Goal: Task Accomplishment & Management: Use online tool/utility

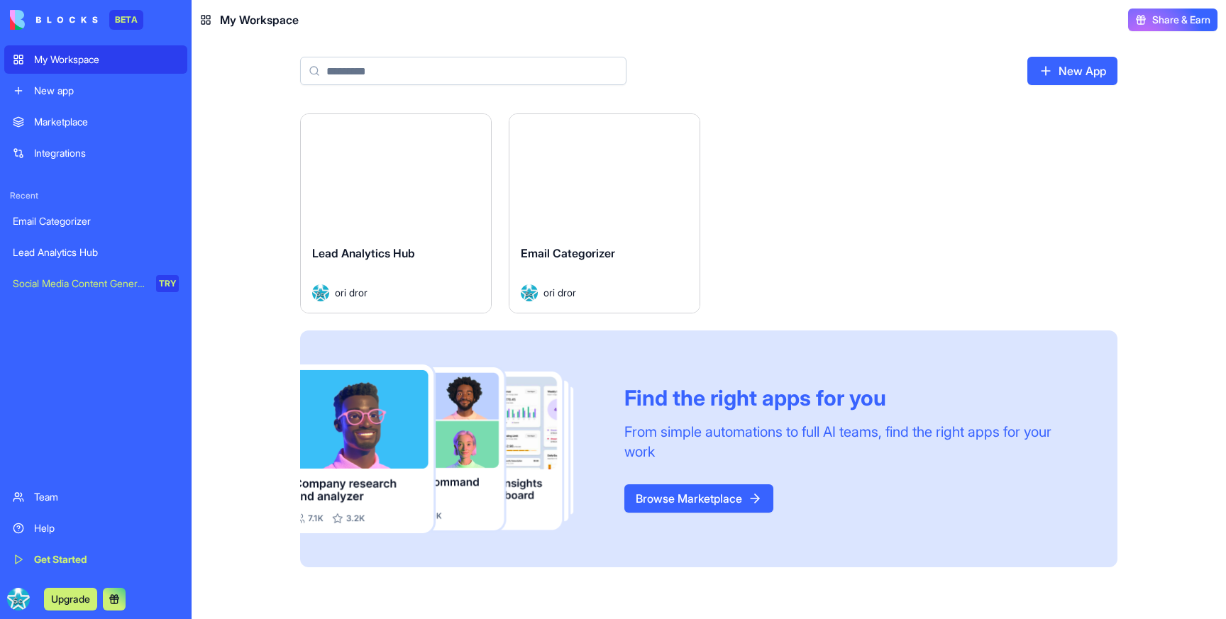
click at [366, 208] on div "Launch" at bounding box center [396, 173] width 190 height 119
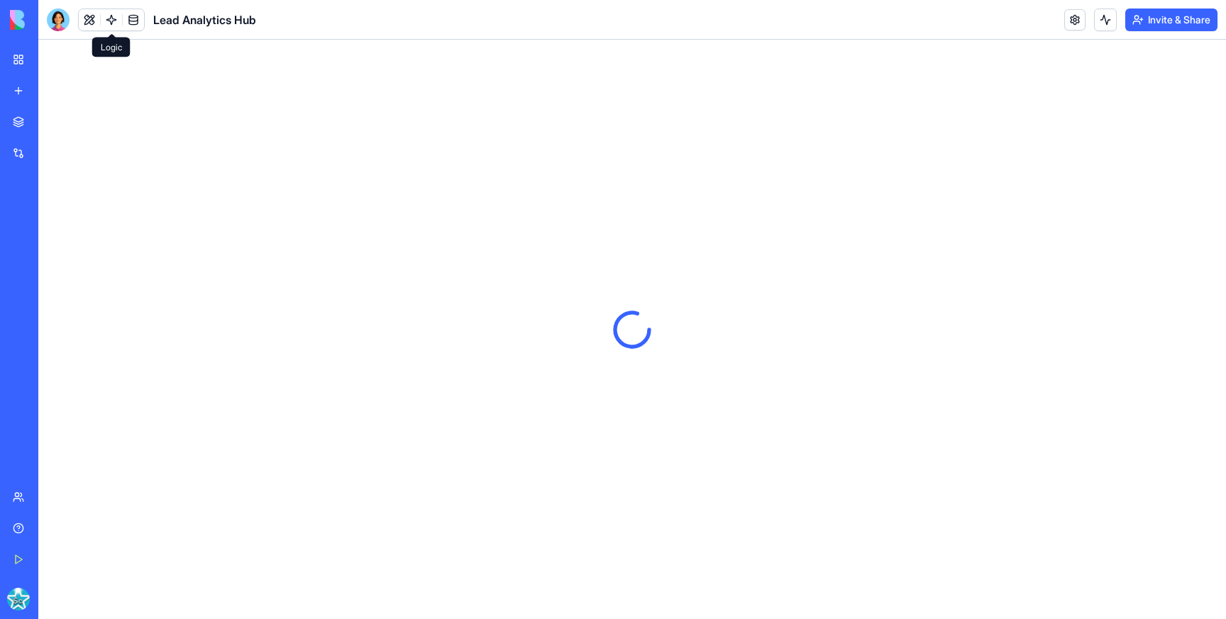
click at [106, 19] on link at bounding box center [111, 19] width 21 height 21
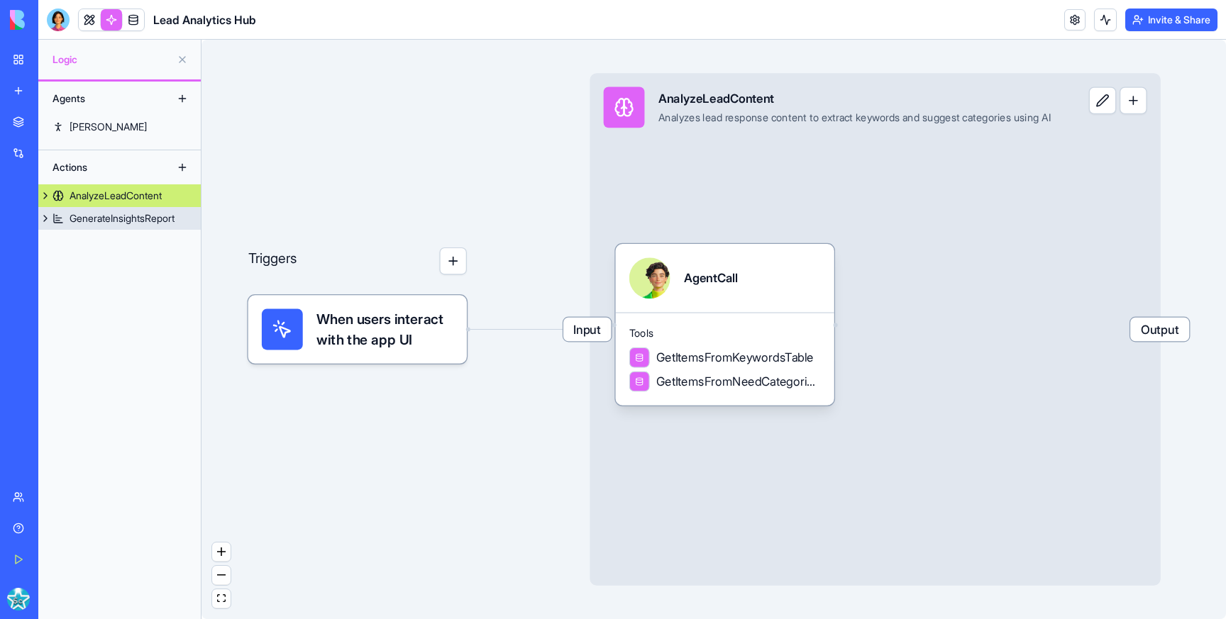
click at [94, 219] on div "GenerateInsightsReport" at bounding box center [122, 218] width 105 height 14
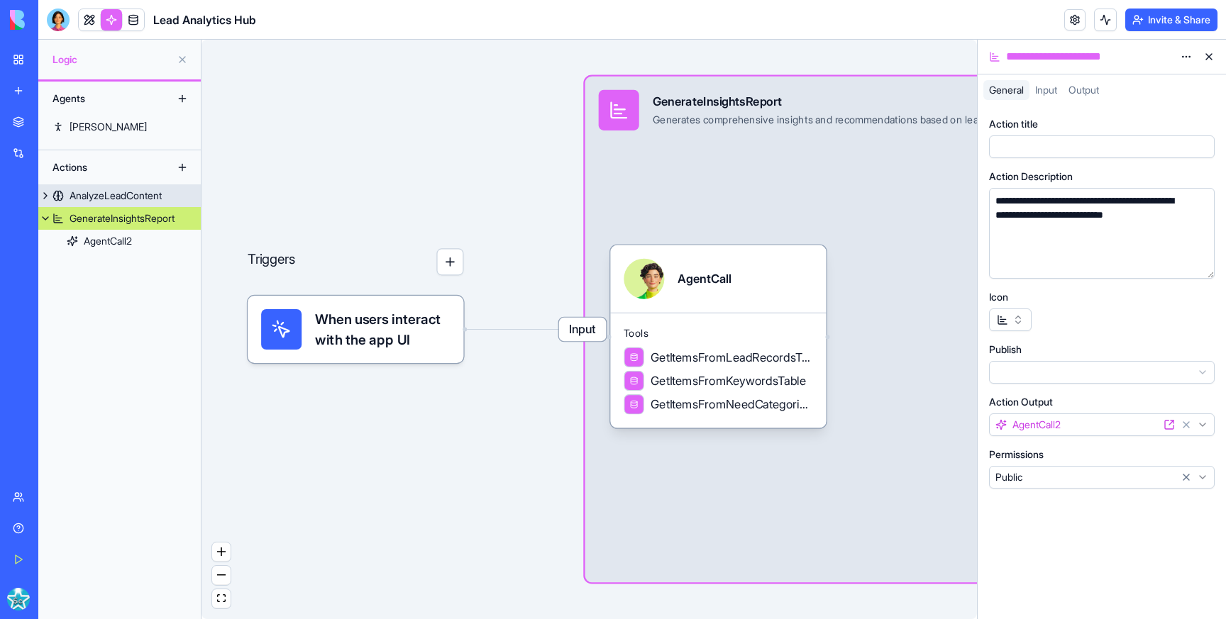
click at [99, 195] on div "AnalyzeLeadContent" at bounding box center [116, 196] width 92 height 14
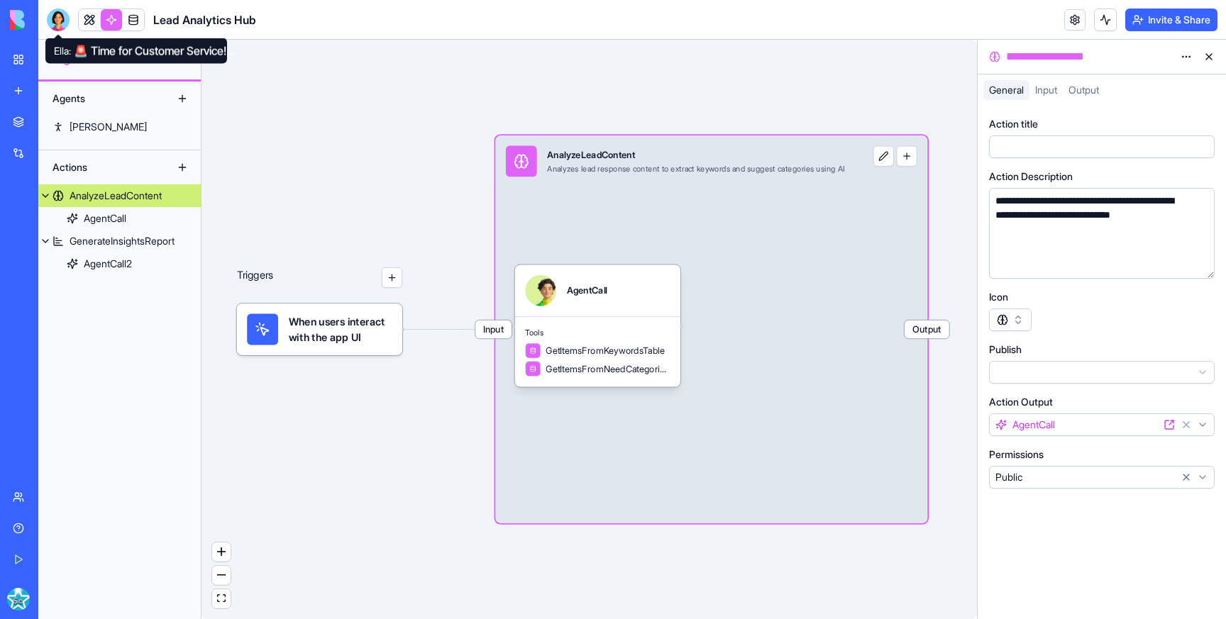
click at [60, 17] on div at bounding box center [58, 20] width 23 height 23
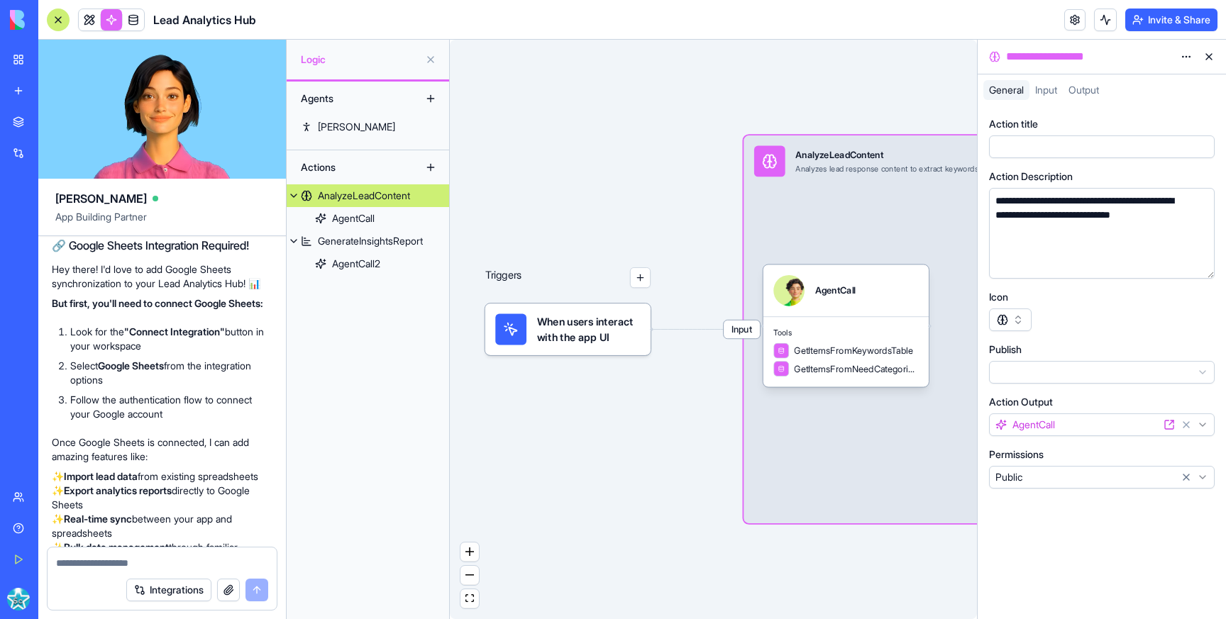
scroll to position [6617, 4]
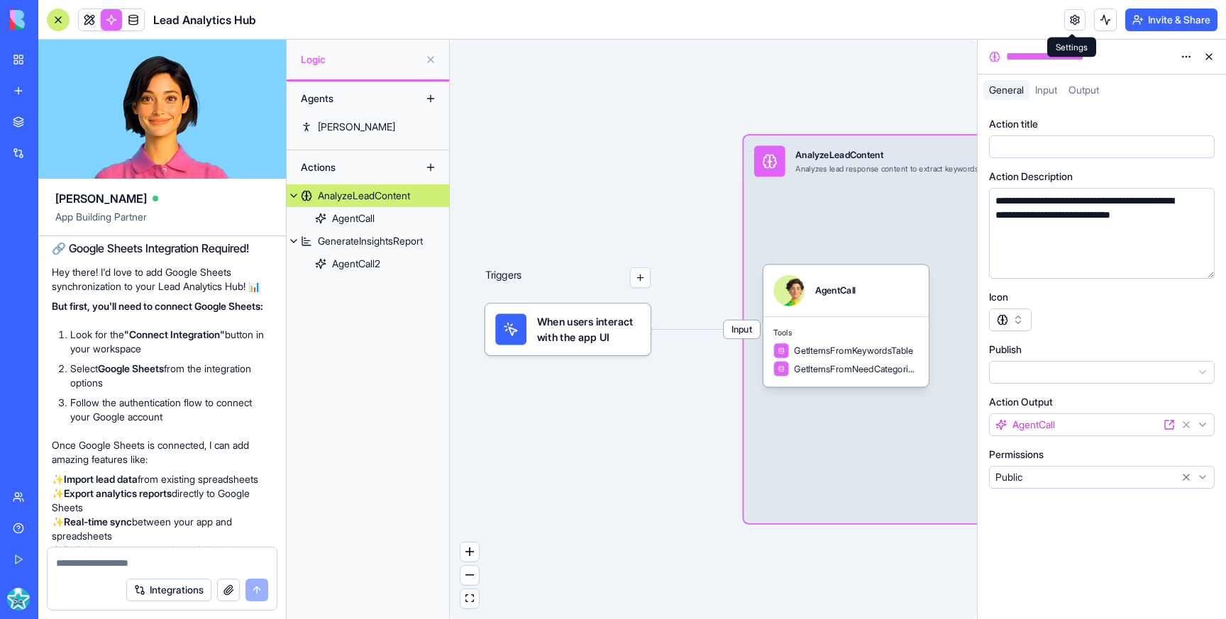
click at [1068, 17] on link at bounding box center [1074, 19] width 21 height 21
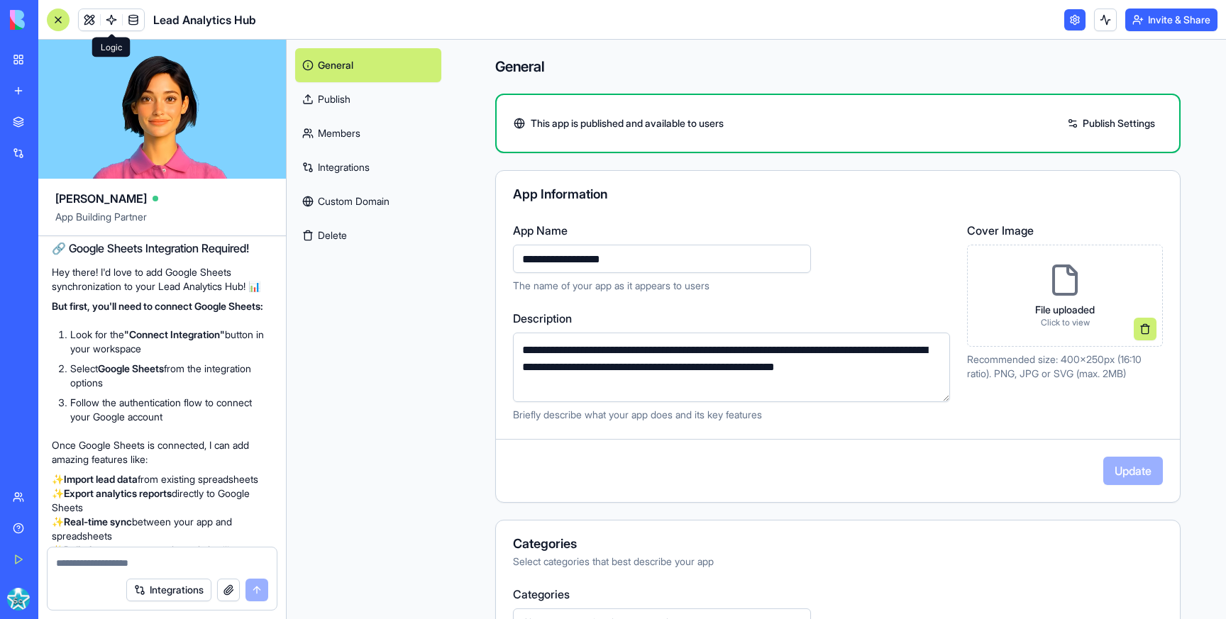
click at [344, 171] on link "Integrations" at bounding box center [368, 167] width 146 height 34
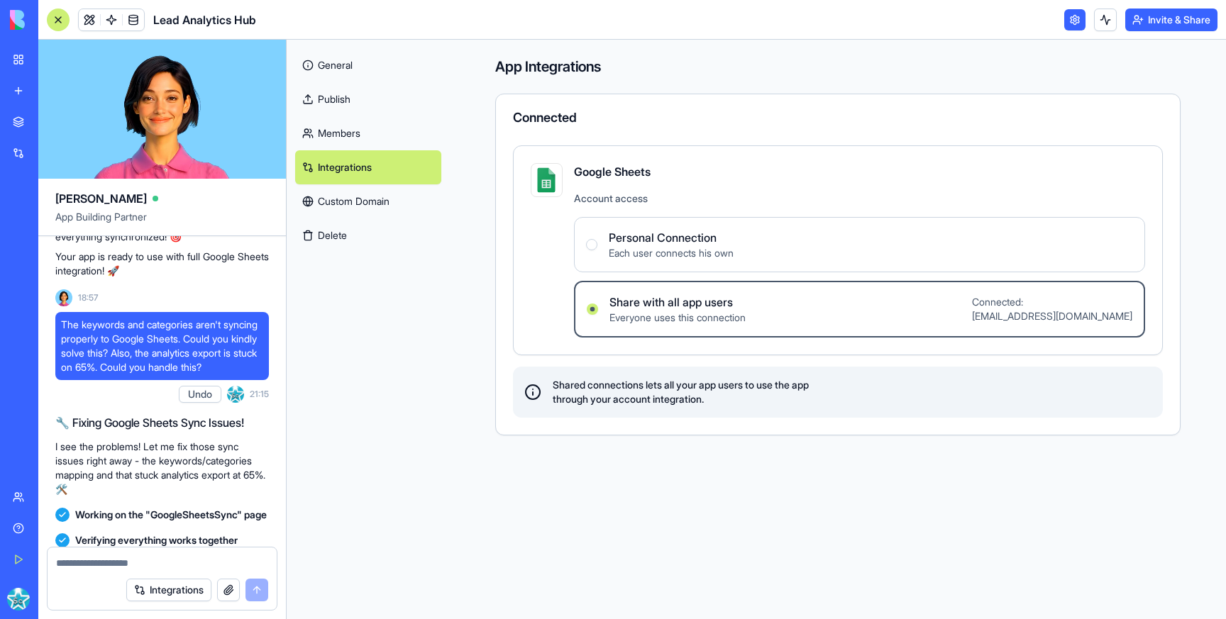
scroll to position [8366, 0]
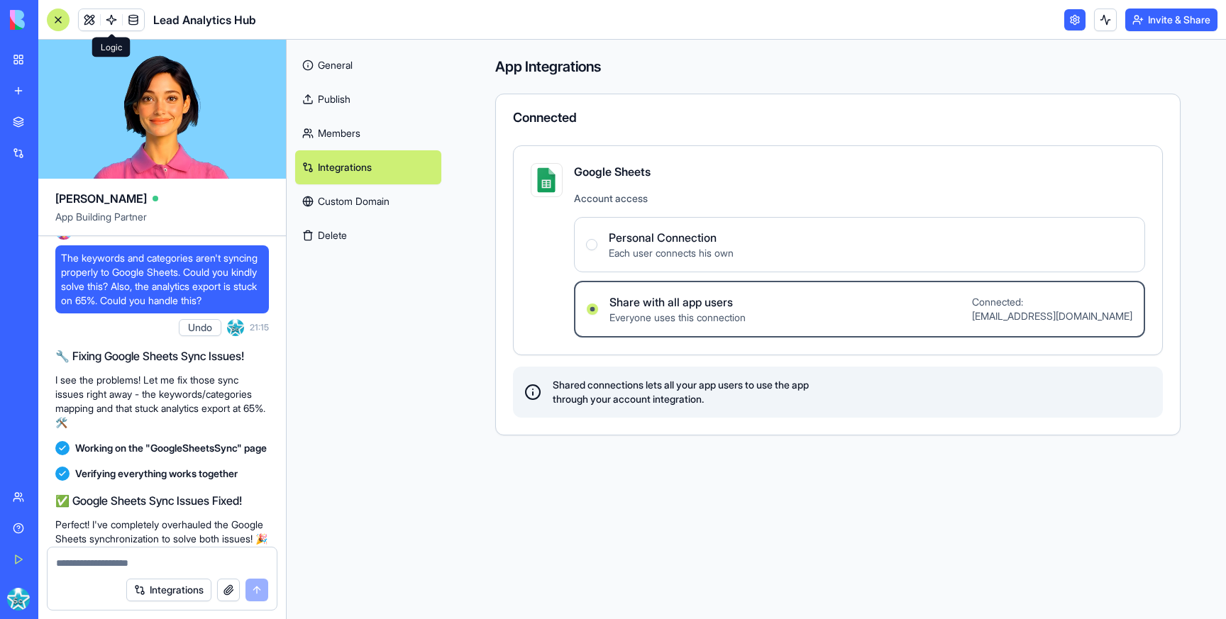
click at [112, 19] on link at bounding box center [111, 19] width 21 height 21
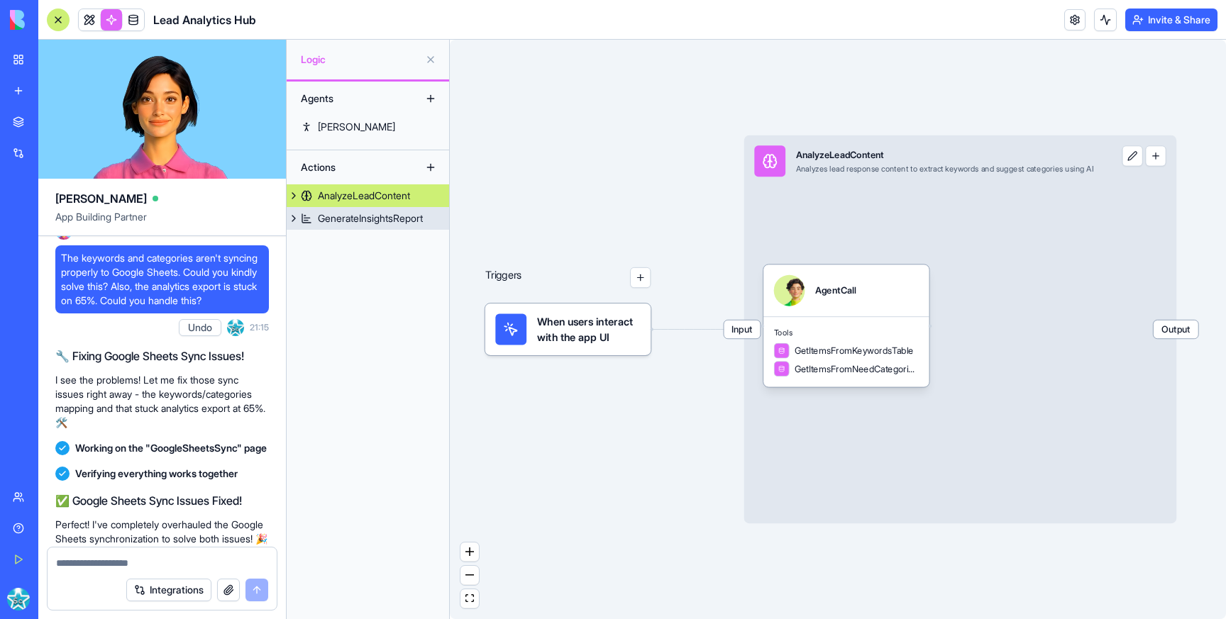
click at [368, 215] on div "GenerateInsightsReport" at bounding box center [370, 218] width 105 height 14
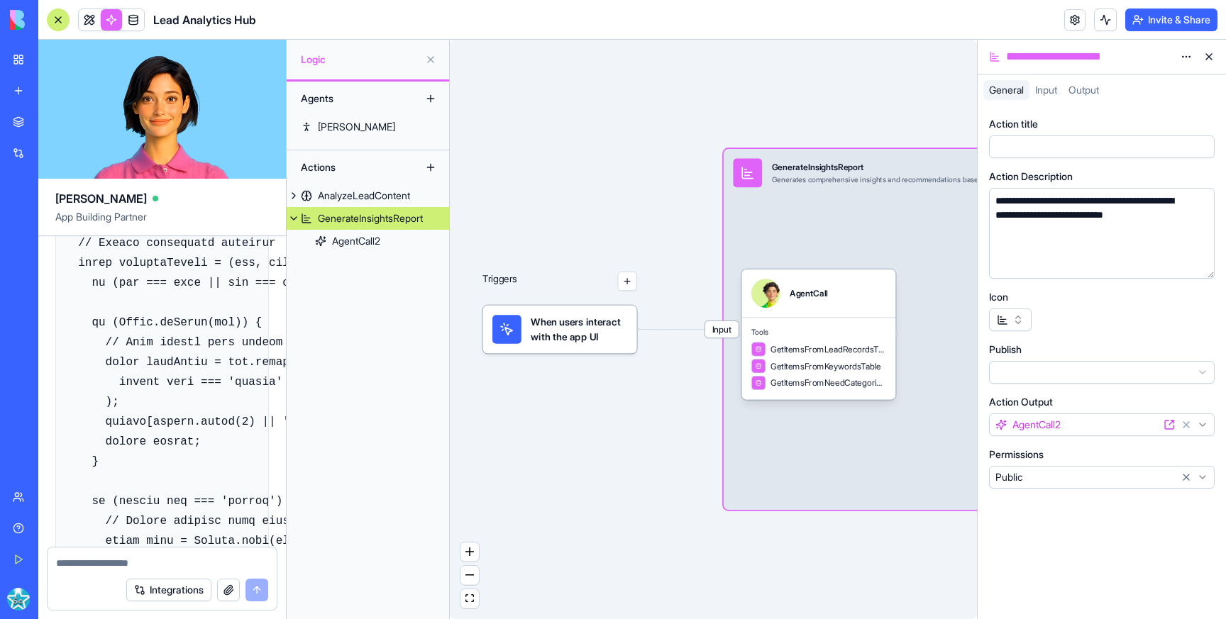
scroll to position [17541, 0]
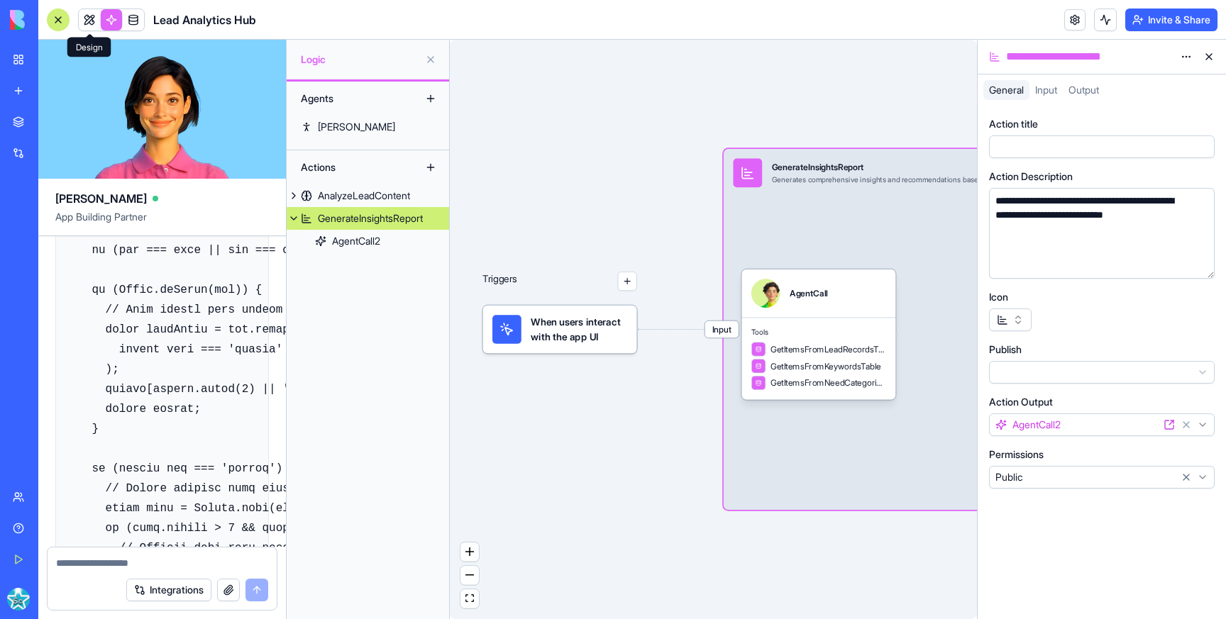
click at [92, 16] on link at bounding box center [89, 19] width 21 height 21
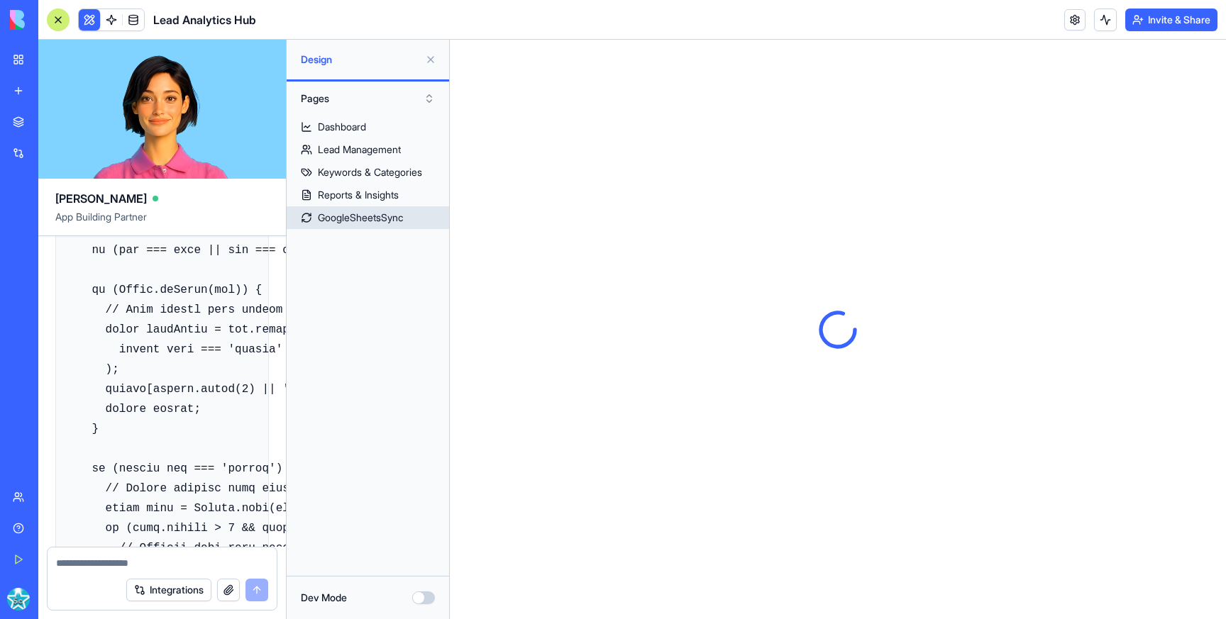
click at [361, 228] on link "GoogleSheetsSync" at bounding box center [368, 217] width 162 height 23
